Goal: Navigation & Orientation: Go to known website

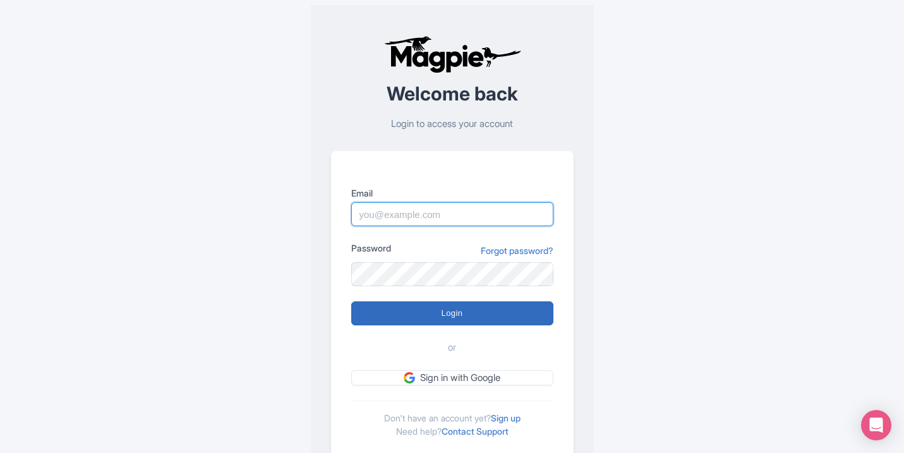
type input "[EMAIL_ADDRESS][DOMAIN_NAME]"
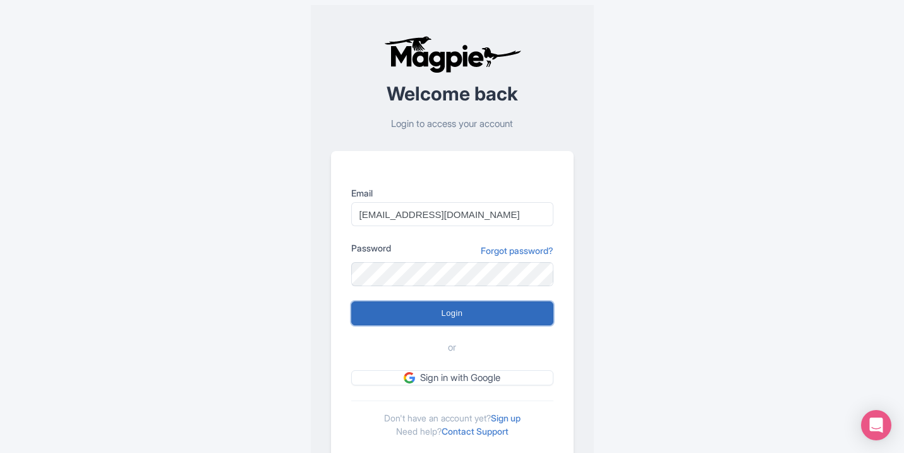
click at [444, 310] on input "Login" at bounding box center [452, 313] width 202 height 24
type input "Logging in..."
